Goal: Information Seeking & Learning: Learn about a topic

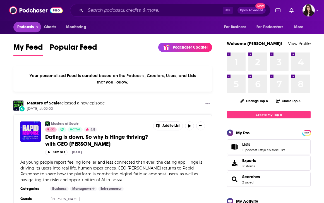
click at [32, 25] on span "Podcasts" at bounding box center [25, 27] width 16 height 8
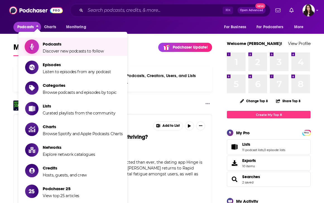
click at [69, 47] on span "Podcasts" at bounding box center [73, 43] width 61 height 5
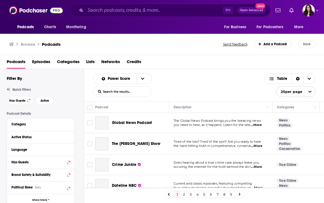
scroll to position [48, 0]
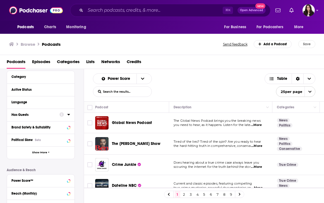
click at [52, 115] on div "Has Guests" at bounding box center [33, 115] width 44 height 4
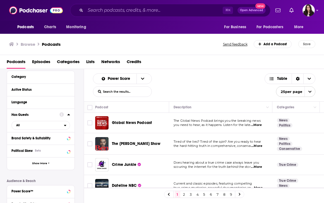
click at [70, 115] on icon at bounding box center [68, 114] width 3 height 4
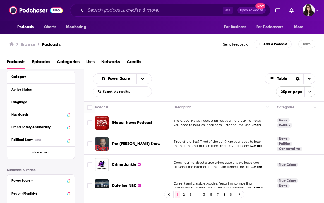
scroll to position [0, 0]
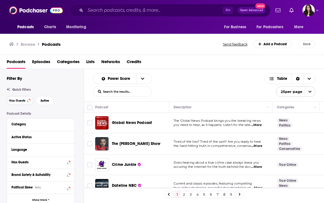
click at [21, 101] on span "Has Guests" at bounding box center [17, 100] width 16 height 3
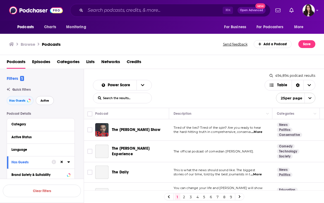
click at [44, 100] on span "Active" at bounding box center [45, 100] width 9 height 3
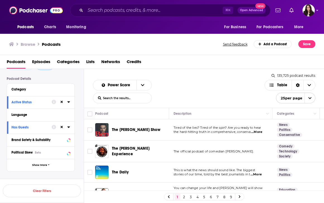
scroll to position [55, 0]
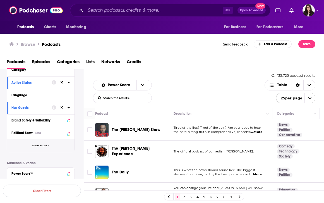
click at [40, 146] on span "Show More" at bounding box center [39, 145] width 15 height 3
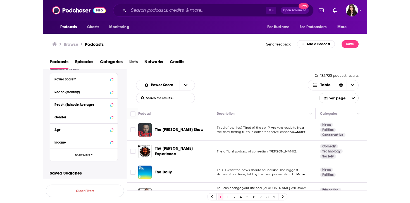
scroll to position [0, 0]
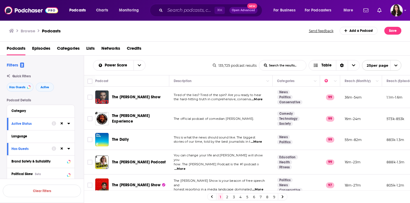
click at [296, 66] on input "List Search Input" at bounding box center [282, 65] width 47 height 10
click at [43, 108] on button "Category" at bounding box center [39, 110] width 56 height 7
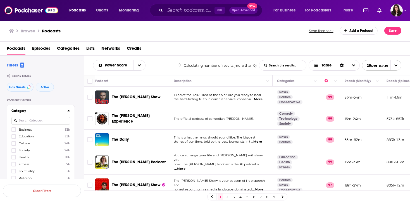
click at [41, 122] on input at bounding box center [40, 121] width 59 height 8
type input "music"
click at [22, 129] on span "Music" at bounding box center [23, 130] width 9 height 4
click at [14, 131] on input "multiSelectOption-music-0" at bounding box center [14, 131] width 0 height 0
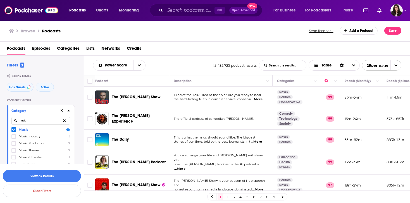
click at [30, 144] on span "Music Production" at bounding box center [32, 143] width 27 height 4
click at [14, 145] on input "multiSelectOption-music-production-2" at bounding box center [14, 145] width 0 height 0
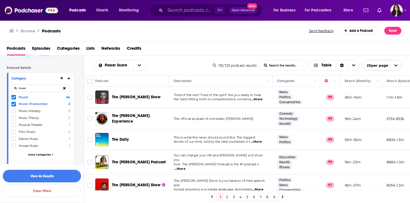
scroll to position [42, 0]
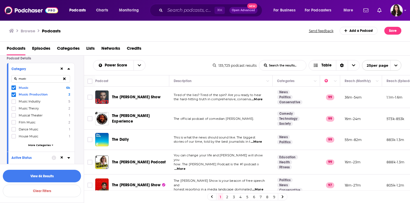
click at [28, 127] on span "Dance Music" at bounding box center [29, 129] width 20 height 4
click at [14, 131] on input "multiSelectOption-dance-music-6" at bounding box center [14, 131] width 0 height 0
click at [32, 135] on span "House Music" at bounding box center [29, 136] width 20 height 4
click at [14, 138] on input "multiSelectOption-house-music-7" at bounding box center [14, 138] width 0 height 0
click at [45, 146] on span "More Categories" at bounding box center [39, 145] width 23 height 3
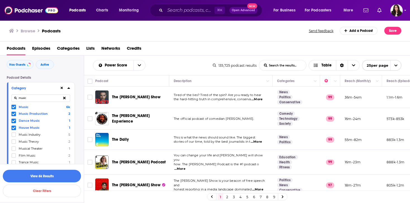
scroll to position [0, 0]
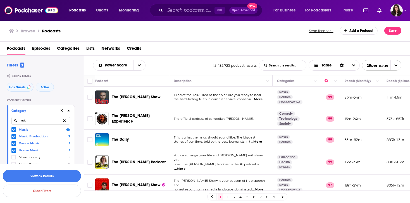
click at [53, 176] on button "View 6k Results" at bounding box center [42, 176] width 78 height 13
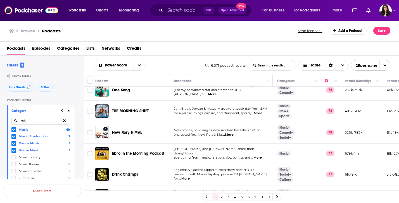
scroll to position [430, 0]
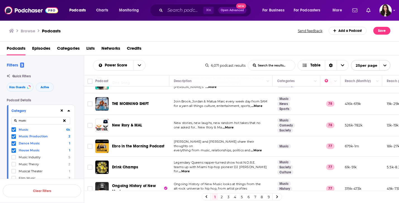
click at [221, 196] on link "2" at bounding box center [222, 197] width 6 height 7
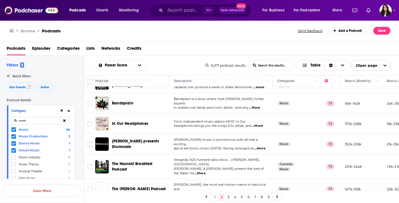
scroll to position [187, 0]
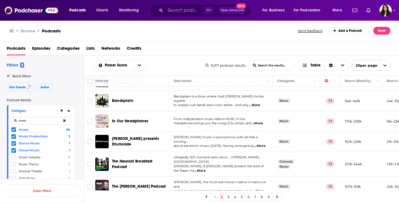
click at [257, 103] on span "...More" at bounding box center [254, 105] width 11 height 4
click at [223, 103] on span "to explain cult bands and iconic artists - and why" at bounding box center [211, 105] width 75 height 4
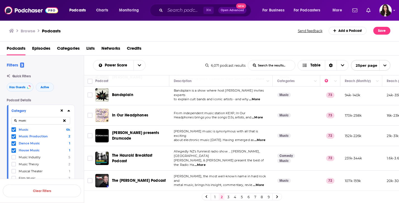
scroll to position [192, 0]
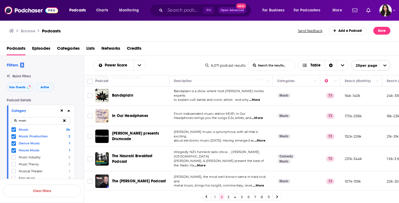
click at [262, 116] on span "...More" at bounding box center [257, 118] width 11 height 4
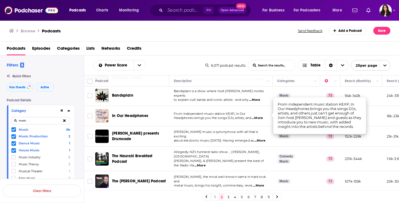
click at [224, 117] on span "Headphones brings you the songs DJs, artists, and" at bounding box center [212, 118] width 77 height 4
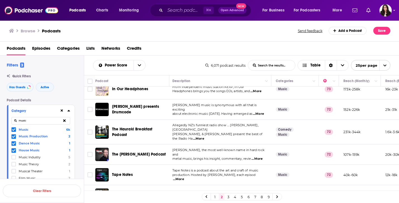
scroll to position [220, 1]
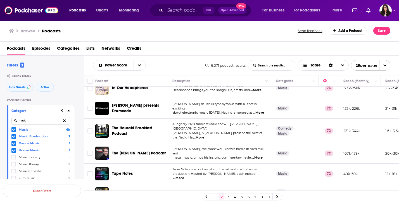
click at [260, 111] on span "...More" at bounding box center [258, 113] width 11 height 4
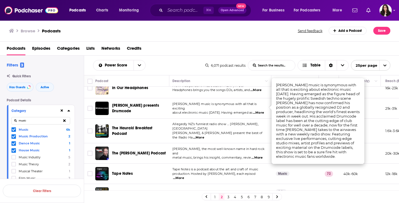
click at [212, 111] on p "about electronic music [DATE]. Having emerged as ...More" at bounding box center [219, 113] width 94 height 4
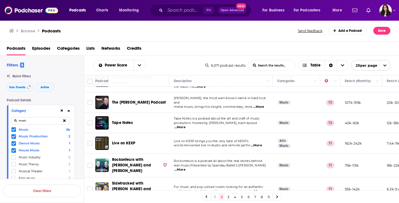
scroll to position [271, 0]
click at [186, 125] on span "...More" at bounding box center [179, 127] width 11 height 4
click at [221, 121] on span "production. Hosted by [PERSON_NAME], each episod" at bounding box center [215, 123] width 83 height 4
click at [186, 125] on span "...More" at bounding box center [179, 127] width 11 height 4
click at [238, 122] on td "Tape Notes is a podcast about the art and craft of music production. Hosted by …" at bounding box center [220, 123] width 103 height 20
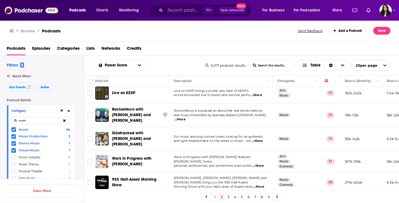
scroll to position [326, 0]
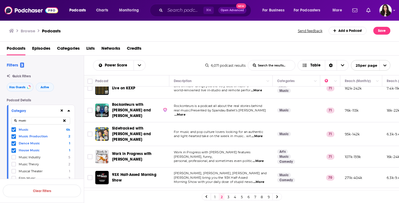
click at [186, 113] on span "...More" at bounding box center [179, 115] width 11 height 4
click at [215, 108] on span "real music.Presented by Spandau Ballet’s [PERSON_NAME]" at bounding box center [220, 110] width 92 height 4
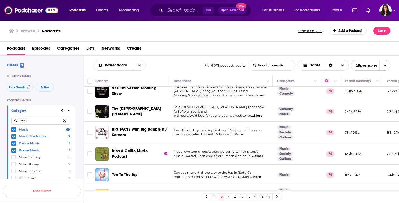
scroll to position [414, 0]
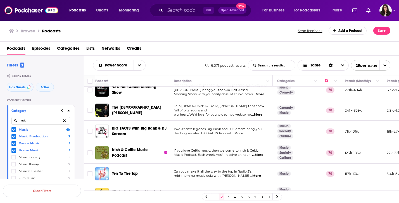
click at [229, 197] on link "3" at bounding box center [229, 197] width 6 height 7
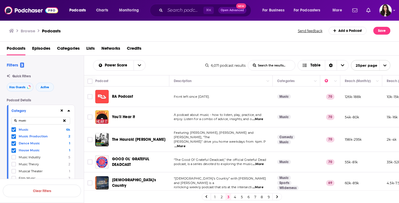
click at [259, 117] on span "...More" at bounding box center [257, 119] width 11 height 4
click at [234, 118] on span "enjoy. Listen for a combo of advice, insights, and o" at bounding box center [213, 119] width 78 height 4
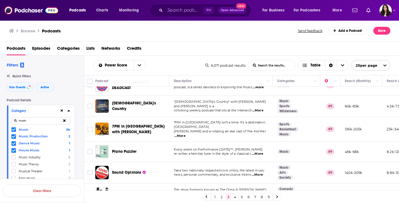
scroll to position [80, 0]
